Goal: Information Seeking & Learning: Learn about a topic

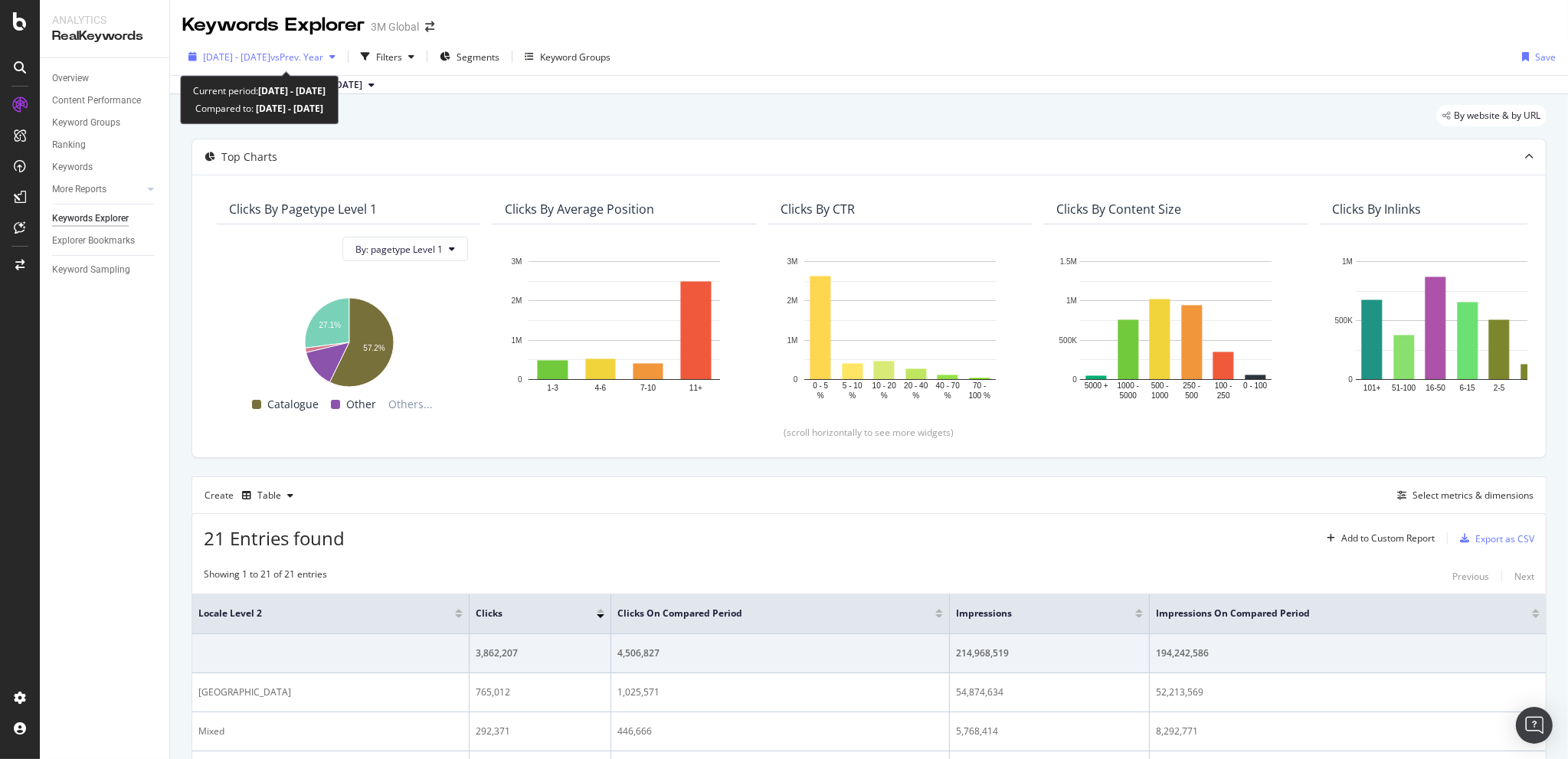
click at [268, 56] on span "[DATE] - [DATE]" at bounding box center [237, 57] width 68 height 13
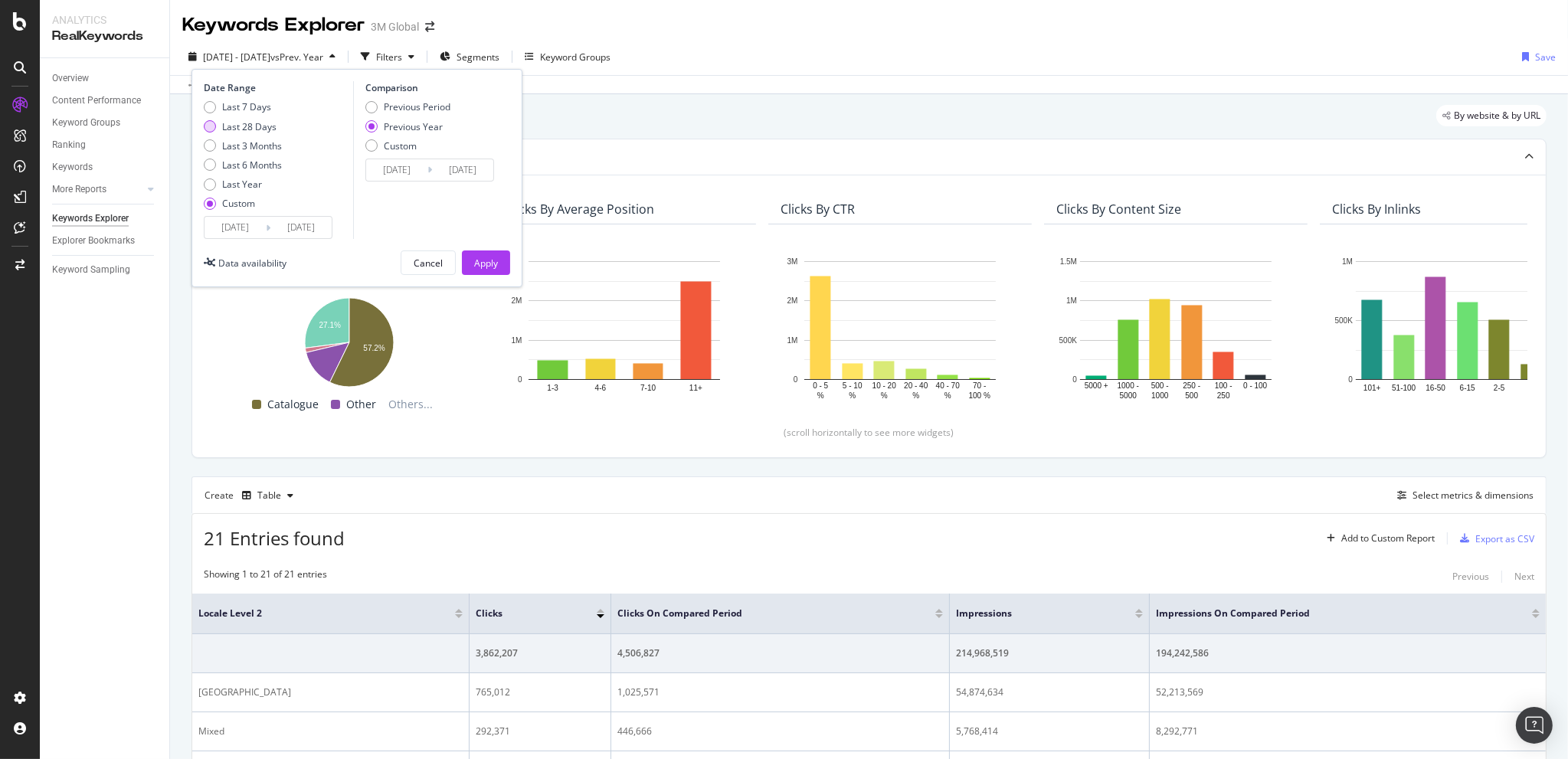
click at [254, 121] on div "Last 28 Days" at bounding box center [249, 127] width 54 height 13
type input "[DATE]"
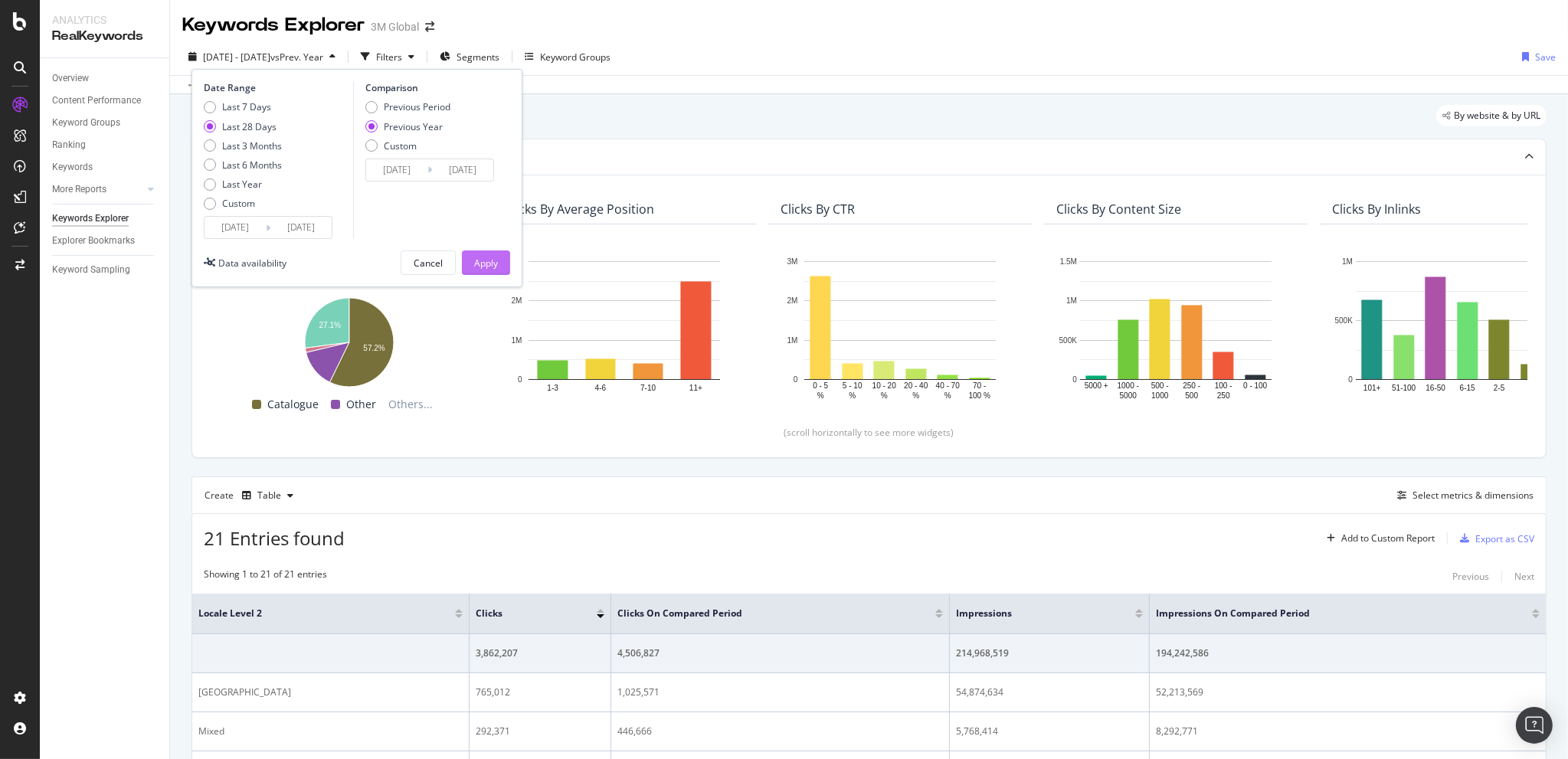
click at [492, 269] on div "Apply" at bounding box center [486, 263] width 24 height 13
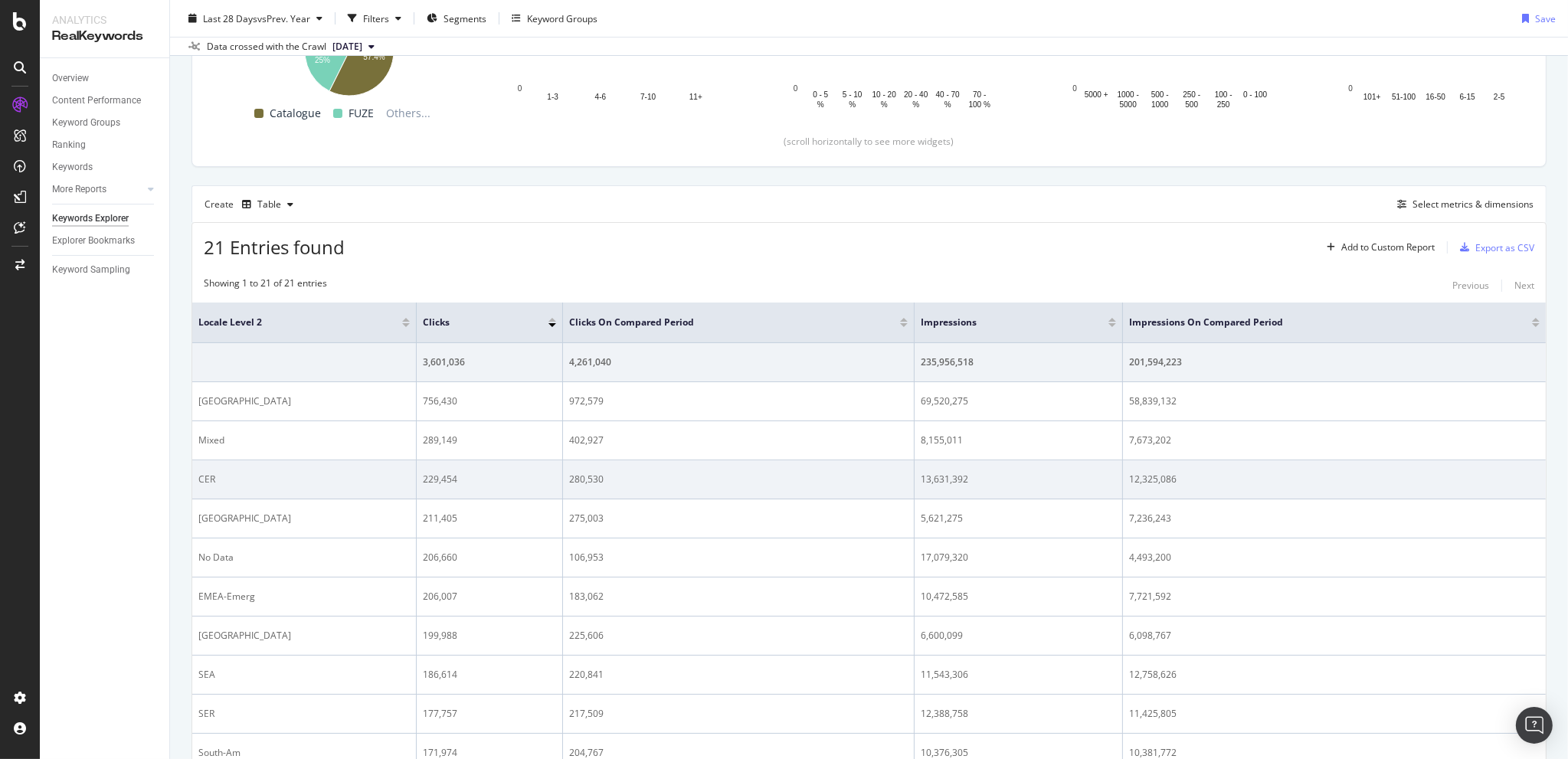
scroll to position [281, 0]
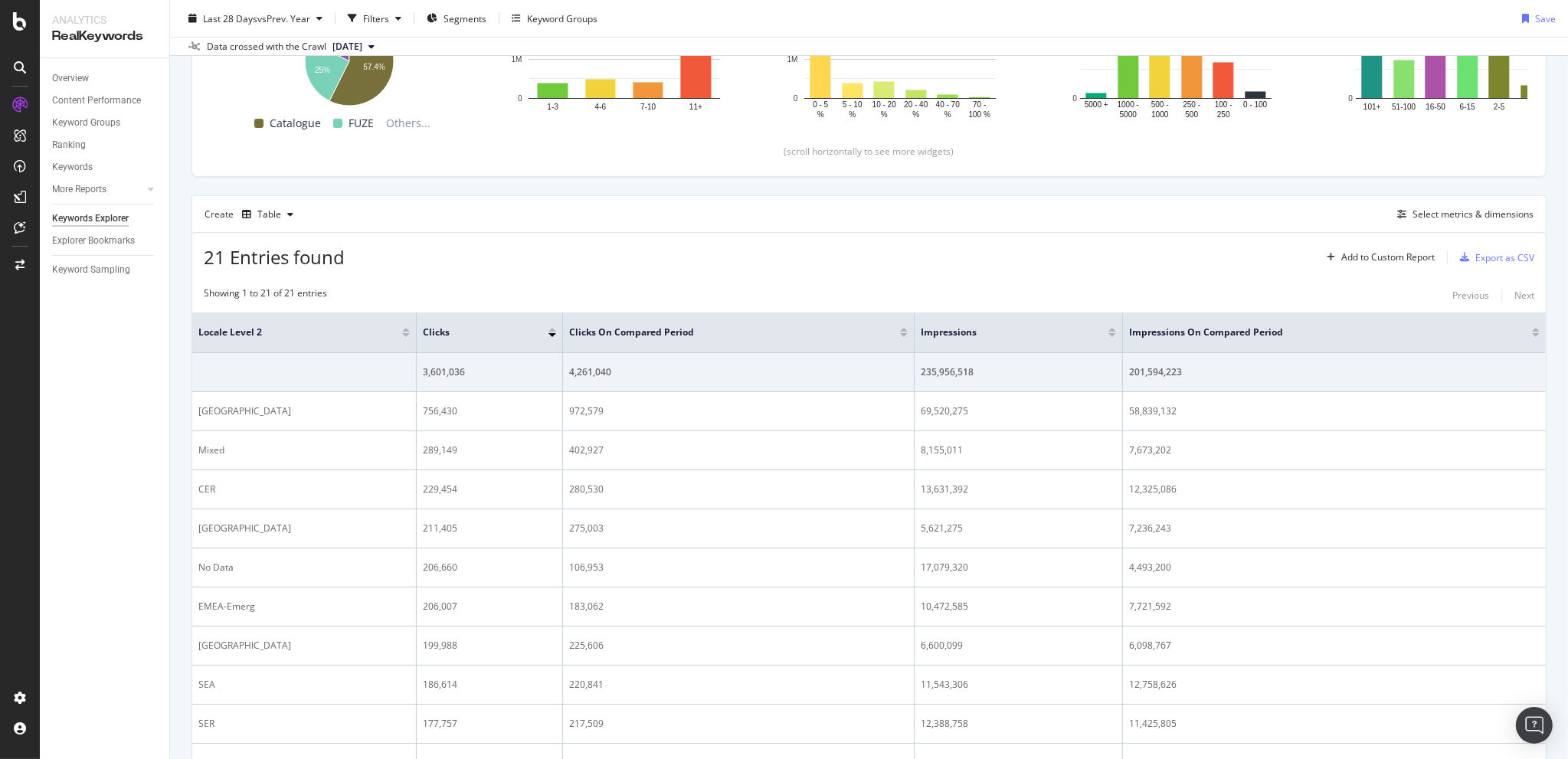
click at [447, 208] on div "Create Table Select metrics & dimensions" at bounding box center [869, 214] width 1355 height 37
click at [670, 245] on div "21 Entries found Add to Custom Report Export as CSV" at bounding box center [869, 251] width 1353 height 37
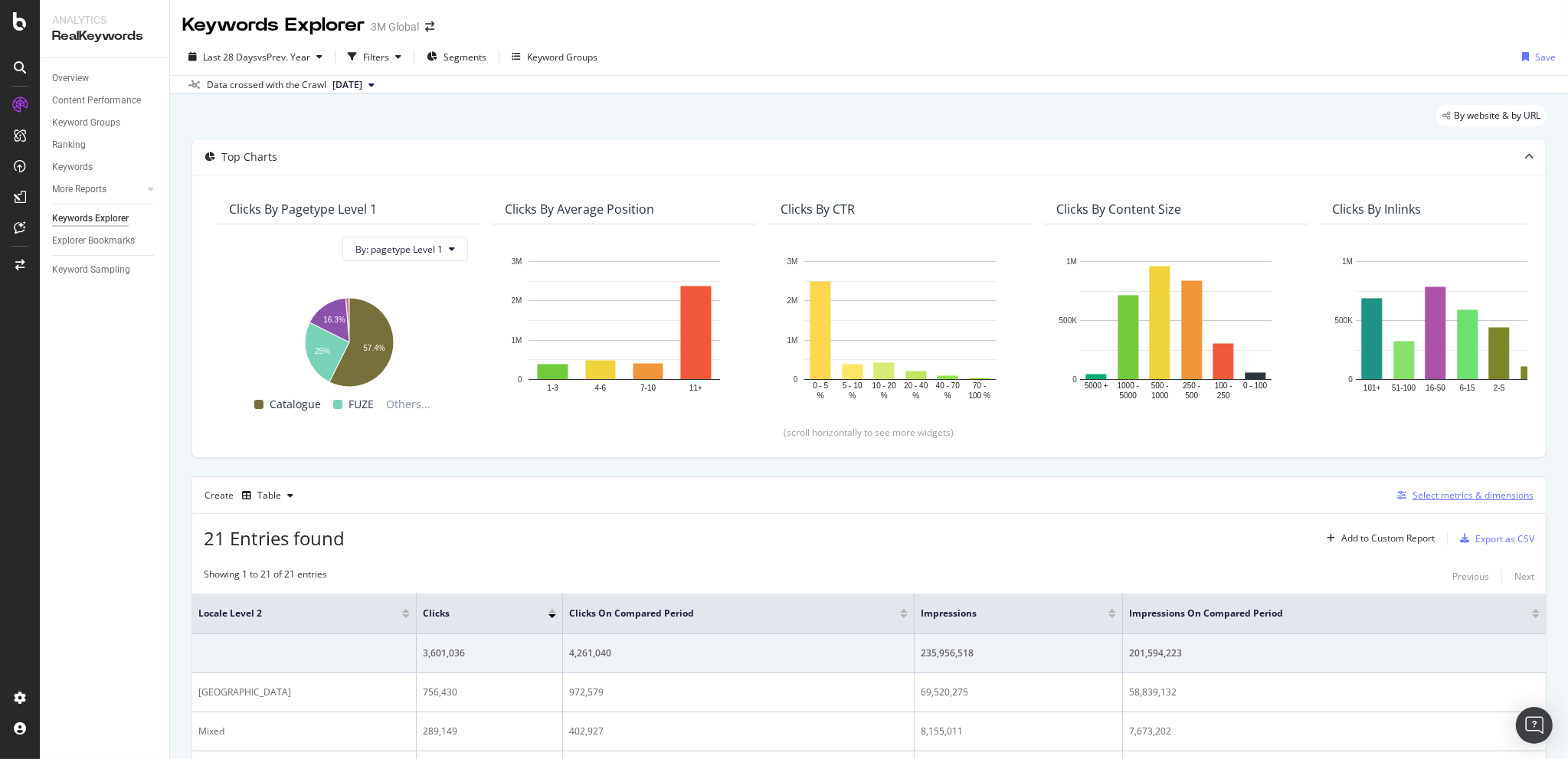
click at [1415, 495] on div "Select metrics & dimensions" at bounding box center [1473, 496] width 121 height 13
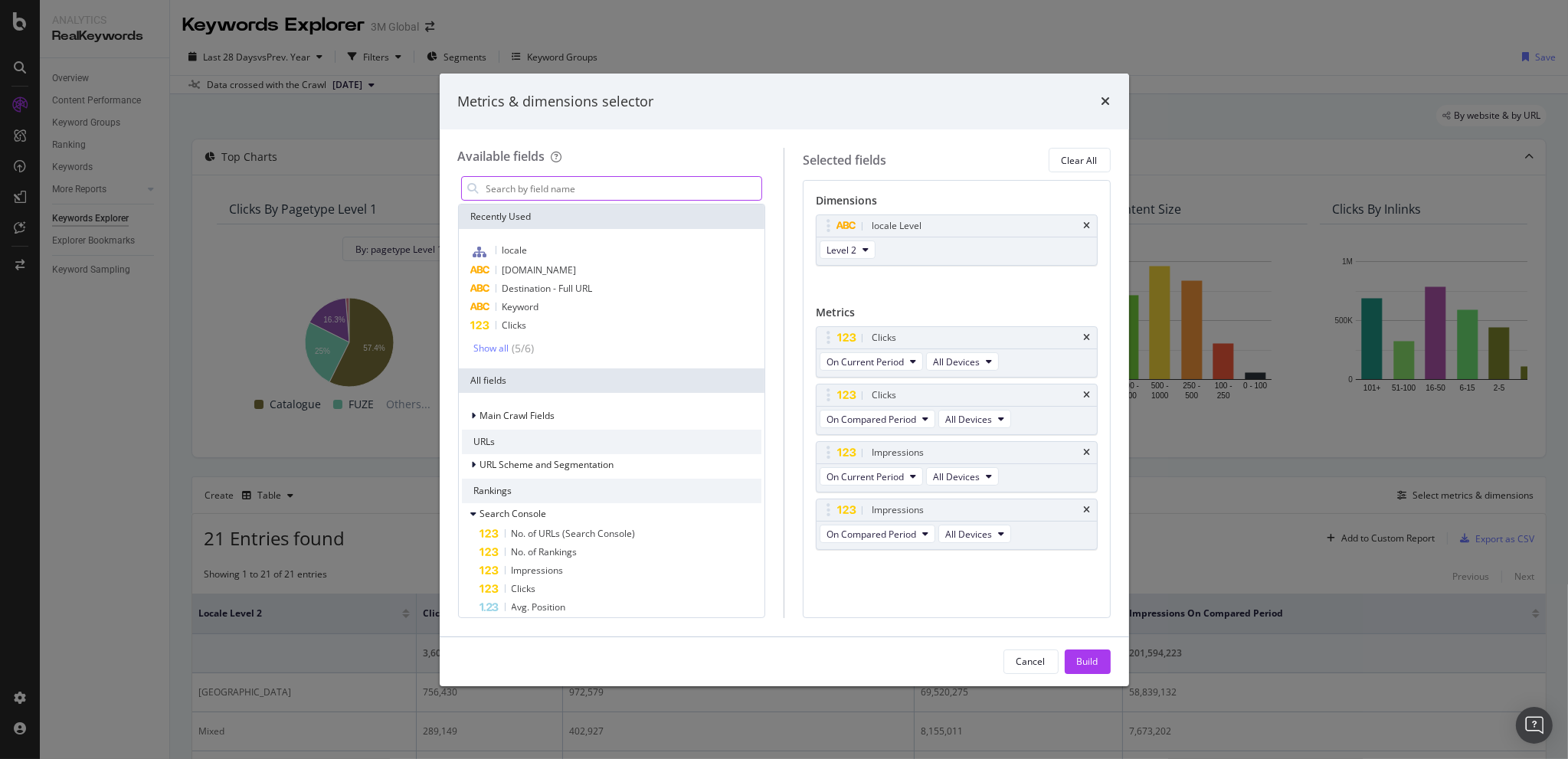
click at [541, 196] on input "modal" at bounding box center [623, 188] width 277 height 23
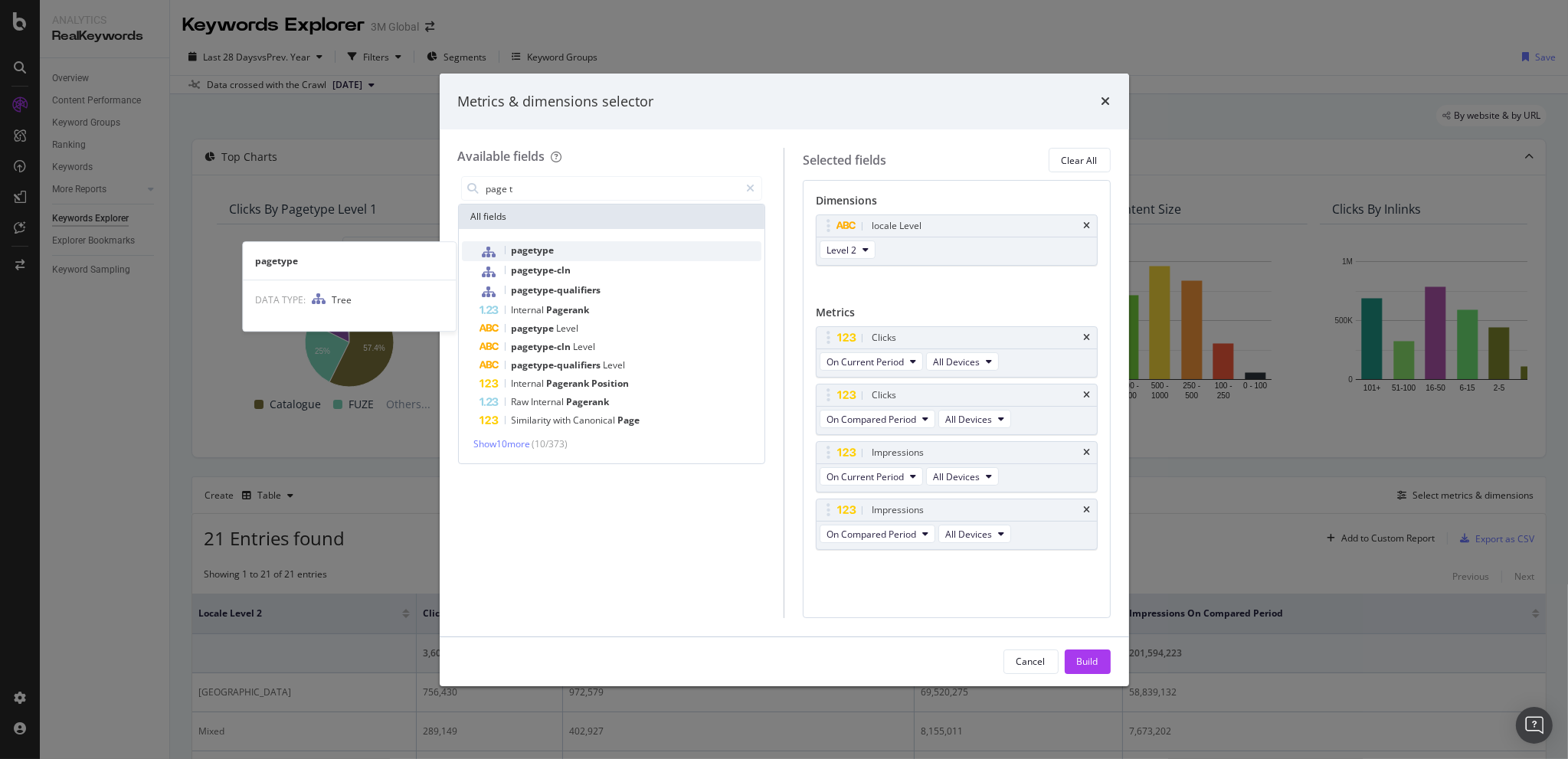
type input "page t"
click at [547, 242] on div "pagetype" at bounding box center [621, 251] width 282 height 20
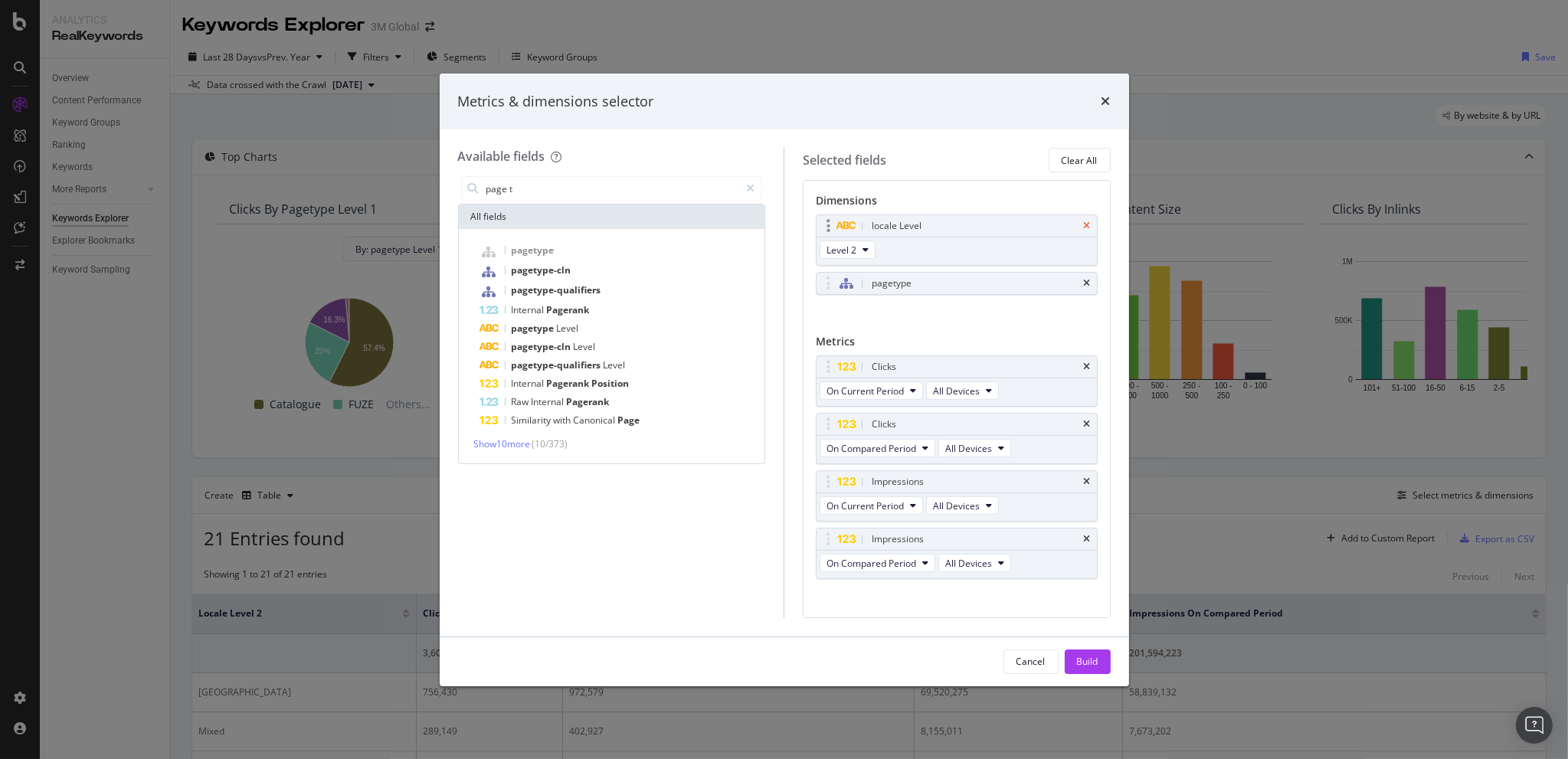
click at [1084, 221] on icon "times" at bounding box center [1087, 225] width 7 height 9
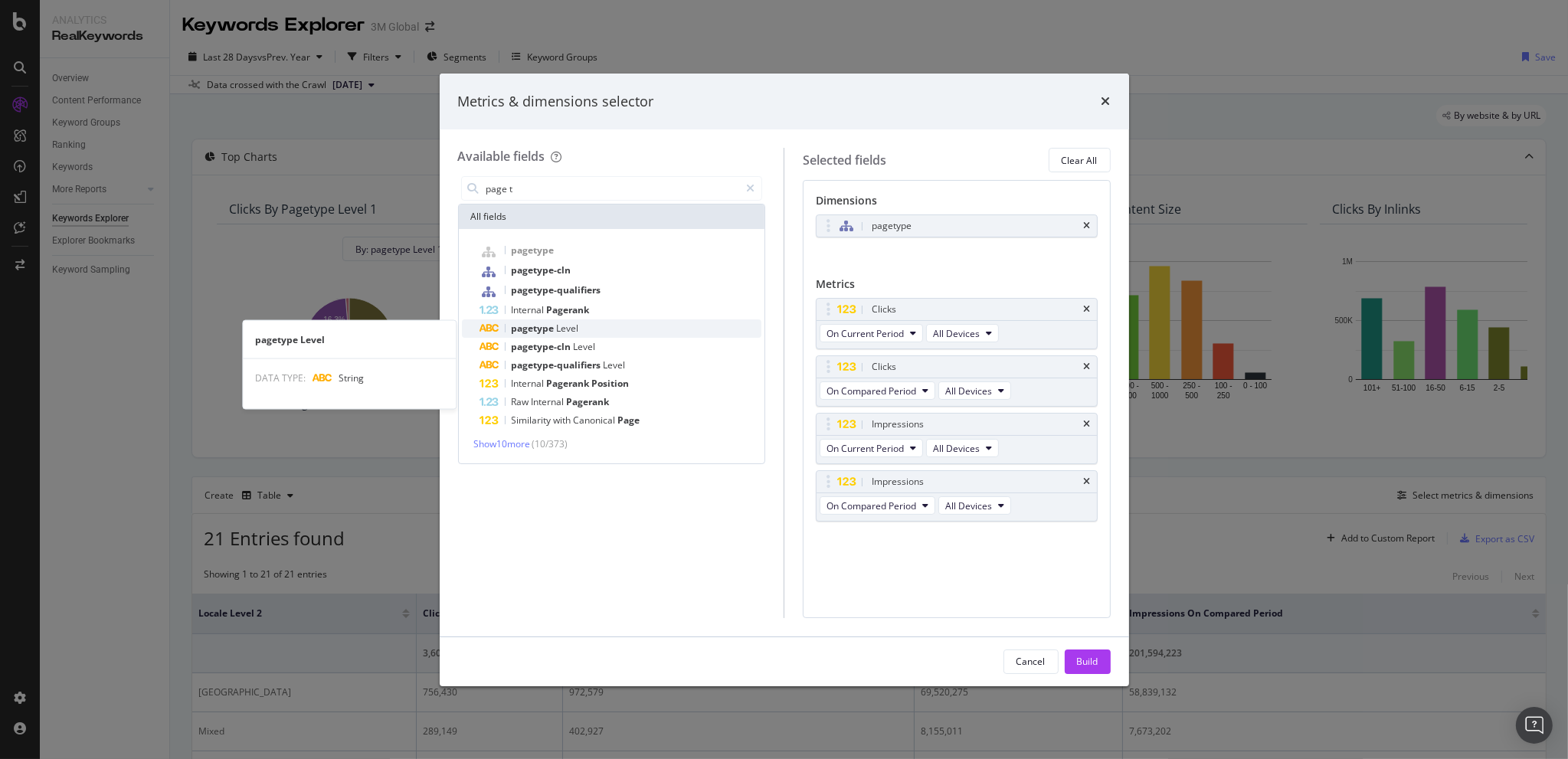
click at [542, 324] on span "pagetype" at bounding box center [534, 329] width 45 height 13
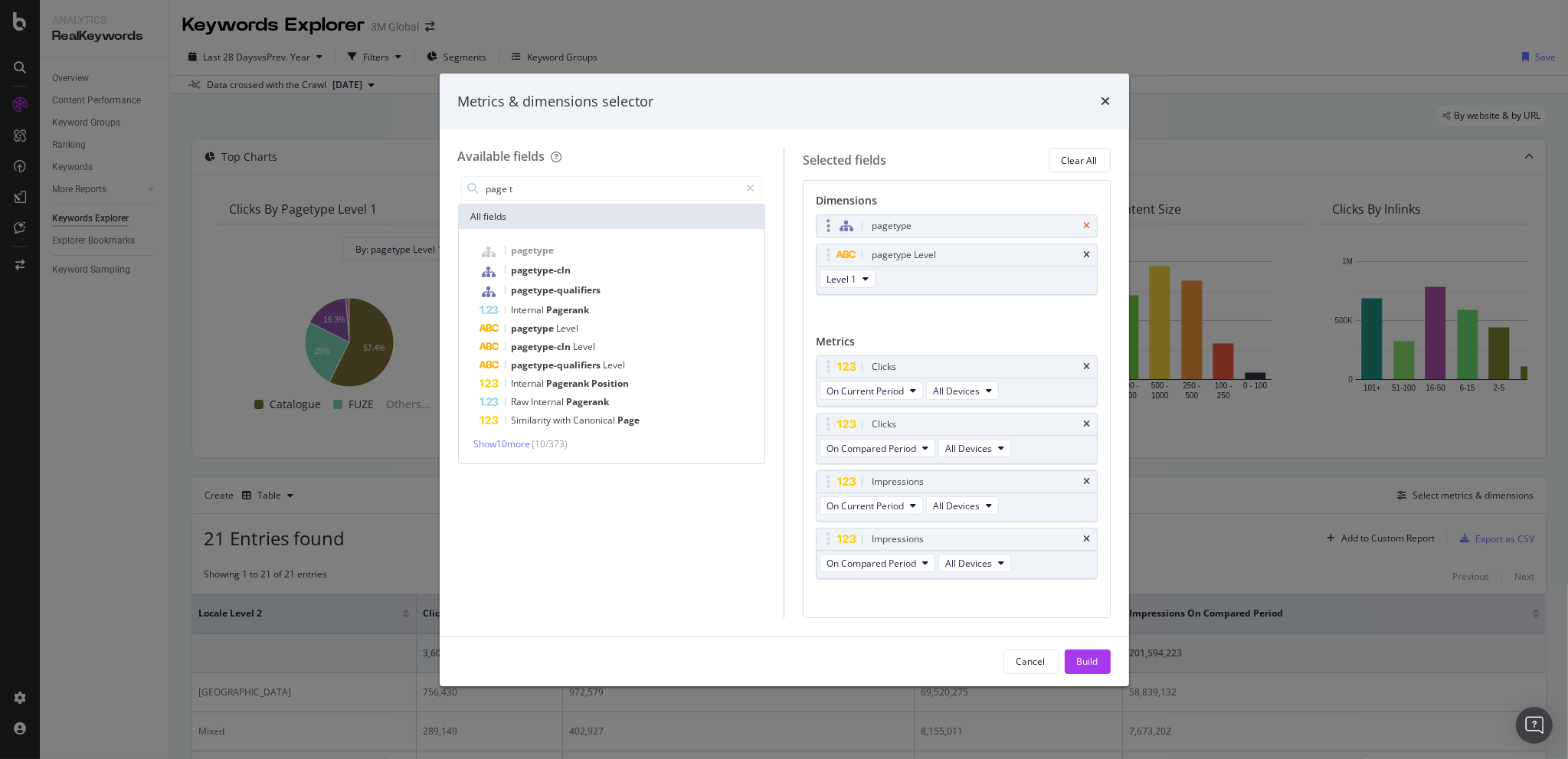
click at [1084, 222] on icon "times" at bounding box center [1087, 225] width 7 height 9
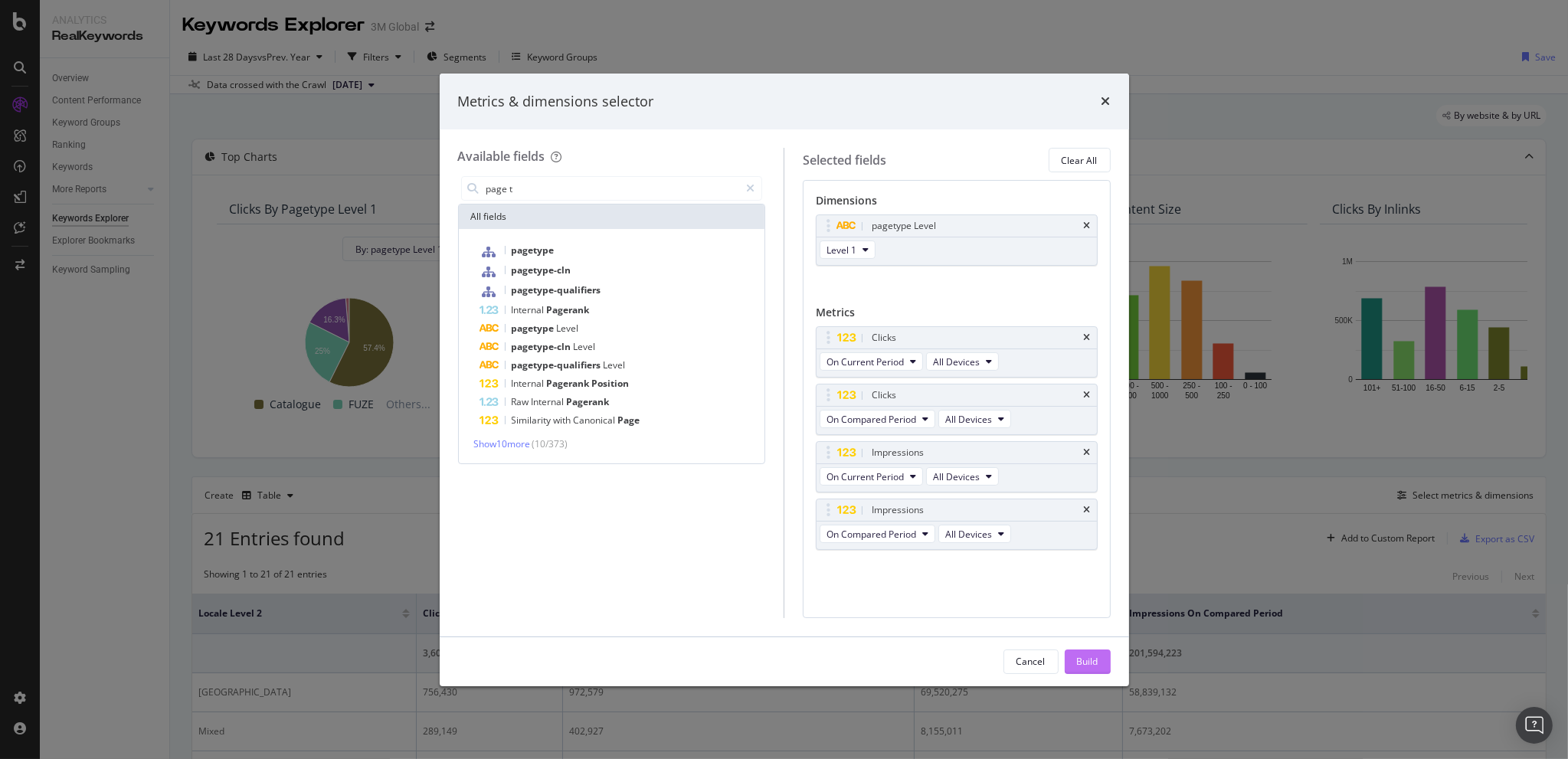
click at [1082, 655] on div "Build" at bounding box center [1087, 662] width 21 height 13
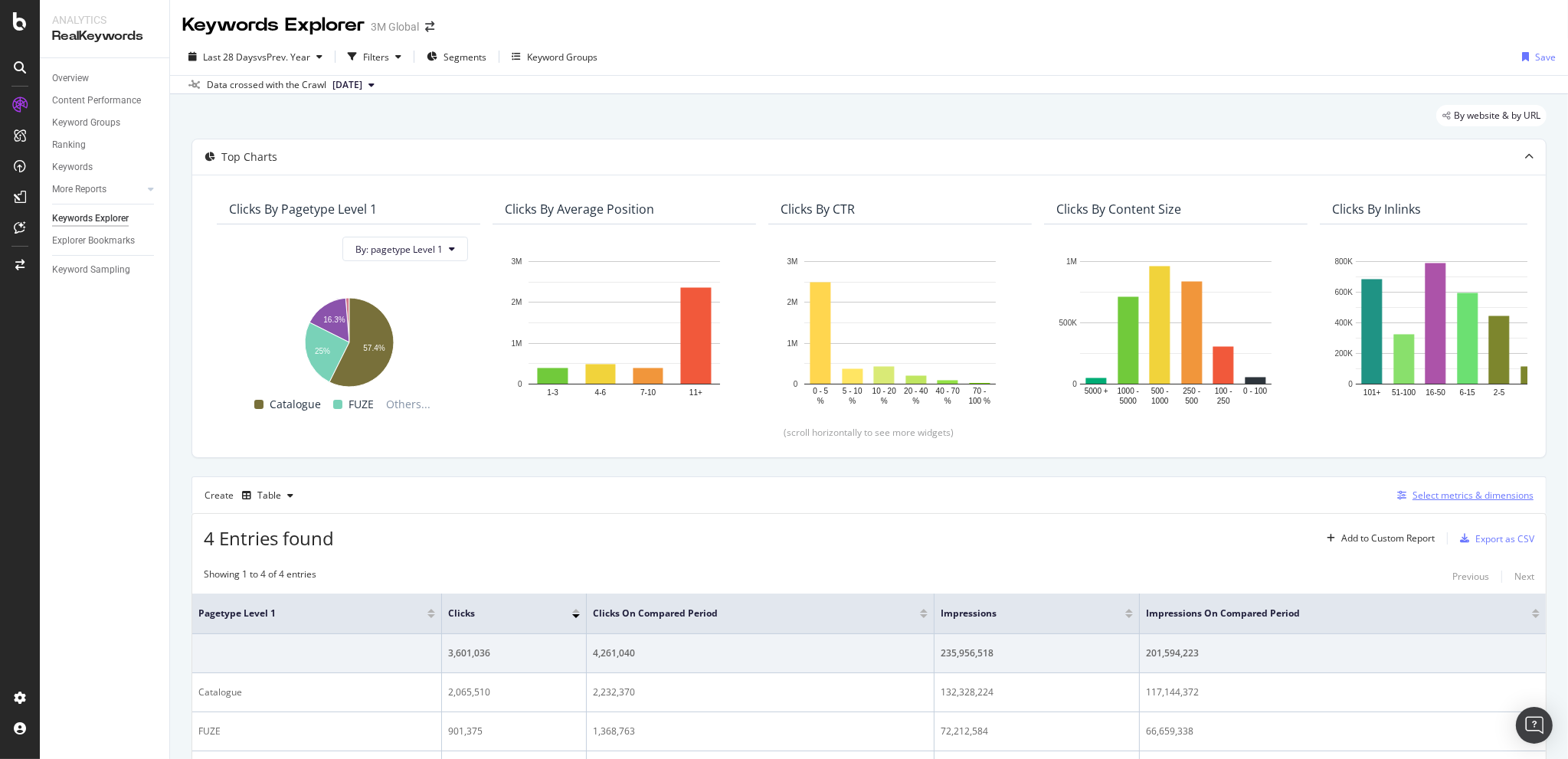
click at [1442, 496] on div "Select metrics & dimensions" at bounding box center [1473, 496] width 121 height 13
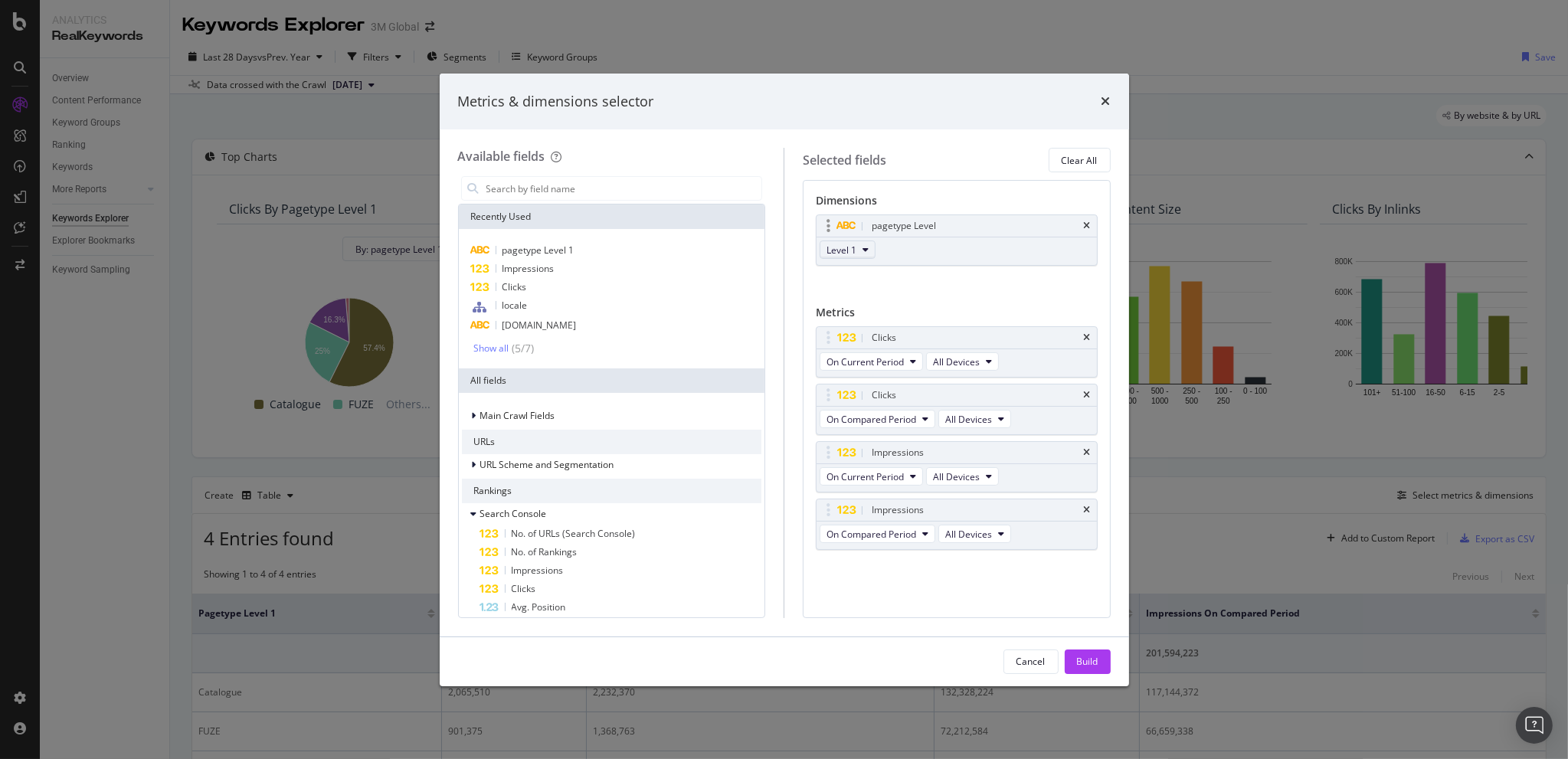
click at [852, 255] on span "Level 1" at bounding box center [841, 250] width 30 height 13
click at [861, 298] on span "Level 2" at bounding box center [847, 305] width 31 height 14
click at [1089, 651] on div "Build" at bounding box center [1087, 662] width 21 height 23
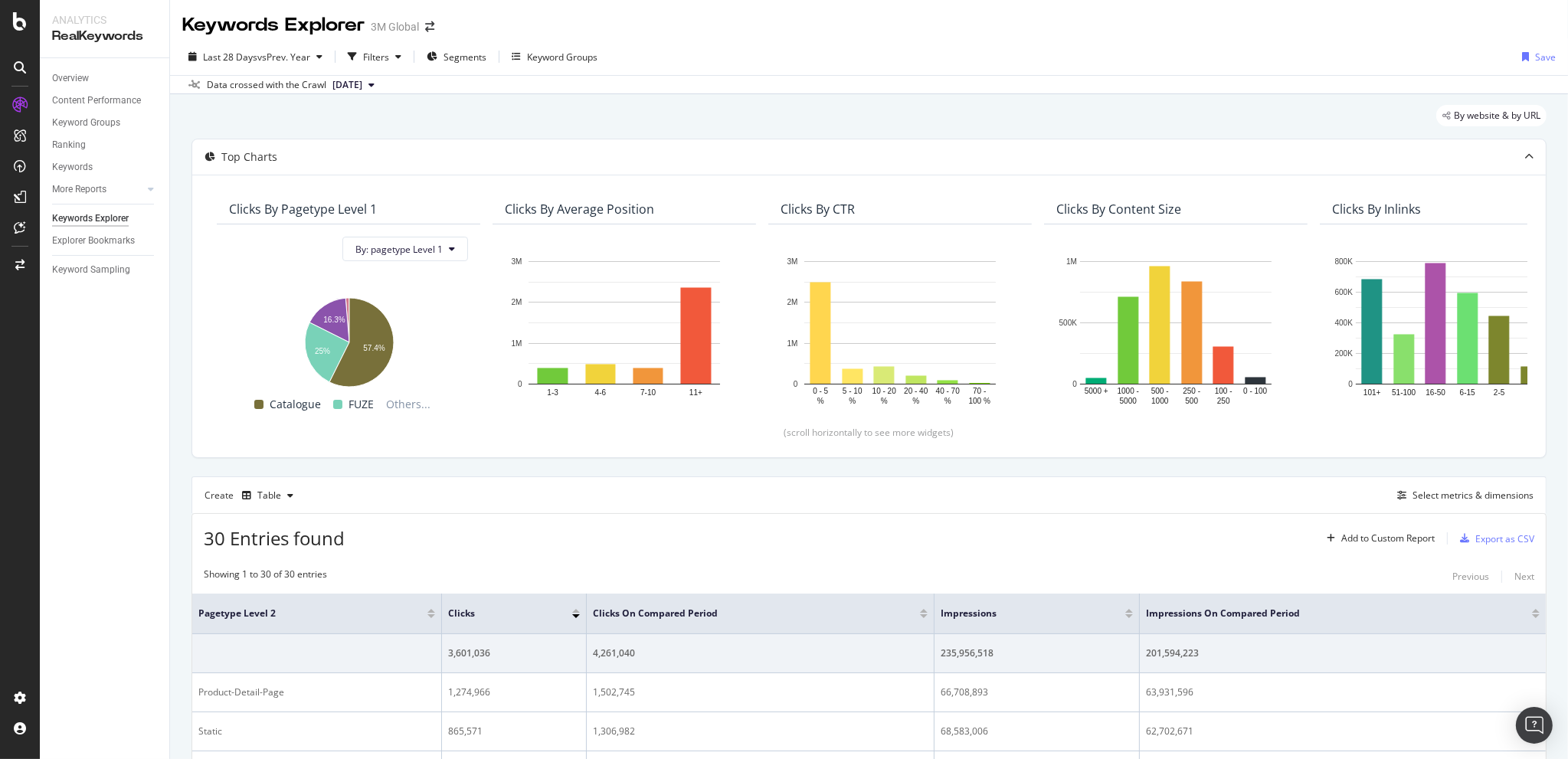
click at [670, 486] on div "Create Table Select metrics & dimensions" at bounding box center [869, 495] width 1355 height 37
